Goal: Task Accomplishment & Management: Complete application form

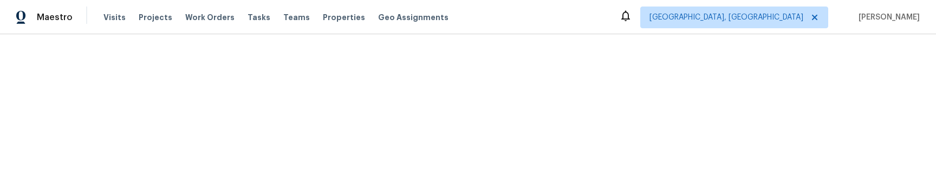
drag, startPoint x: 380, startPoint y: 106, endPoint x: 519, endPoint y: 129, distance: 140.0
click at [380, 34] on html "Maestro Visits Projects Work Orders Tasks Teams Properties Geo Assignments [GEO…" at bounding box center [468, 17] width 936 height 34
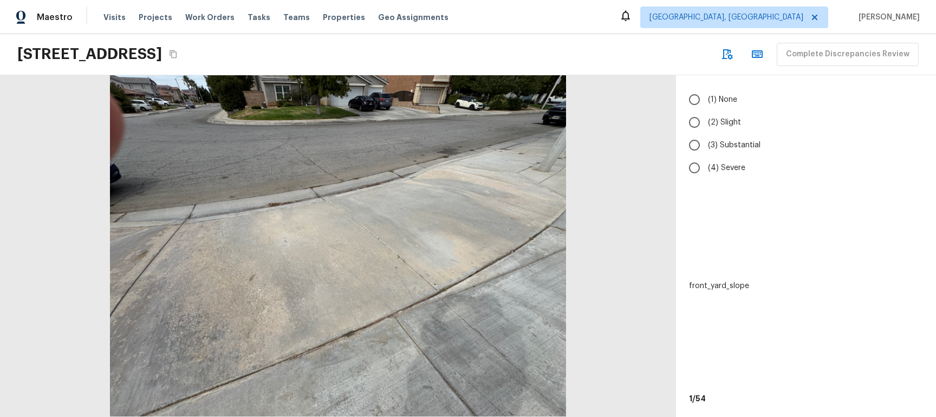
click at [778, 194] on div "(1) None (2) Slight (3) Substantial (4) Severe front_yard_slope 1 / 54" at bounding box center [806, 246] width 260 height 342
click at [781, 194] on div "(1) None (2) Slight (3) Substantial (4) Severe front_yard_slope 1 / 54" at bounding box center [806, 246] width 260 height 342
click at [780, 194] on div "(1) None (2) Slight (3) Substantial (4) Severe front_yard_slope 1 / 54" at bounding box center [806, 246] width 260 height 342
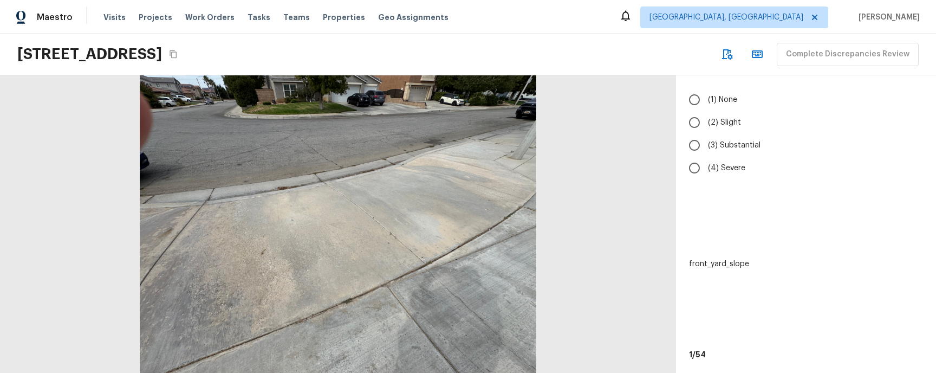
click at [791, 194] on div "(1) None (2) Slight (3) Substantial (4) Severe front_yard_slope 1 / 54" at bounding box center [806, 223] width 260 height 297
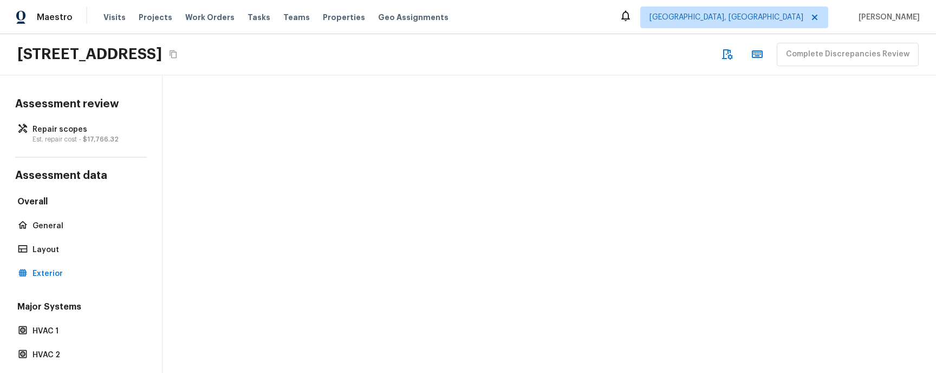
click at [778, 147] on div at bounding box center [550, 223] width 774 height 297
